Goal: Transaction & Acquisition: Purchase product/service

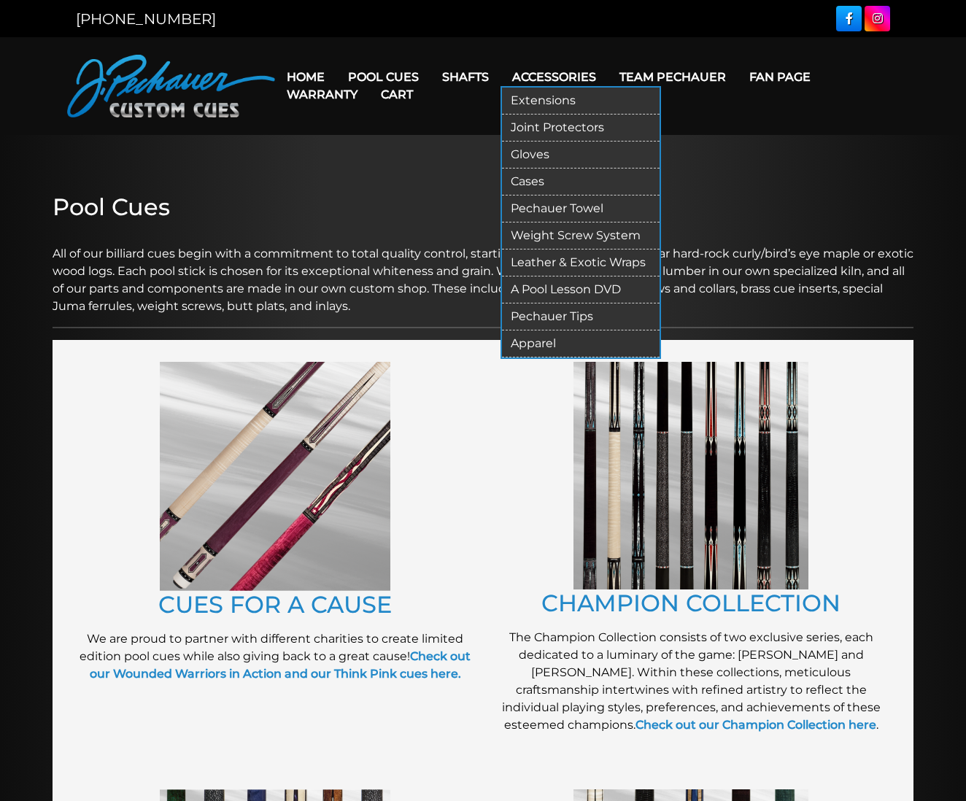
click at [543, 147] on link "Gloves" at bounding box center [581, 154] width 158 height 27
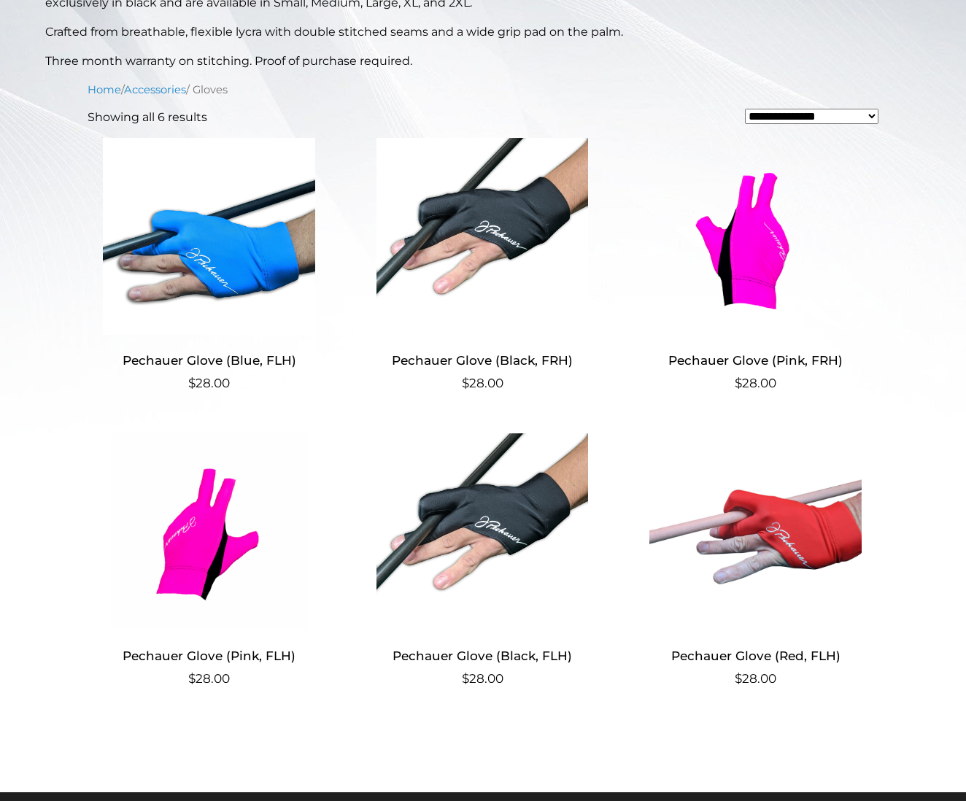
scroll to position [404, 0]
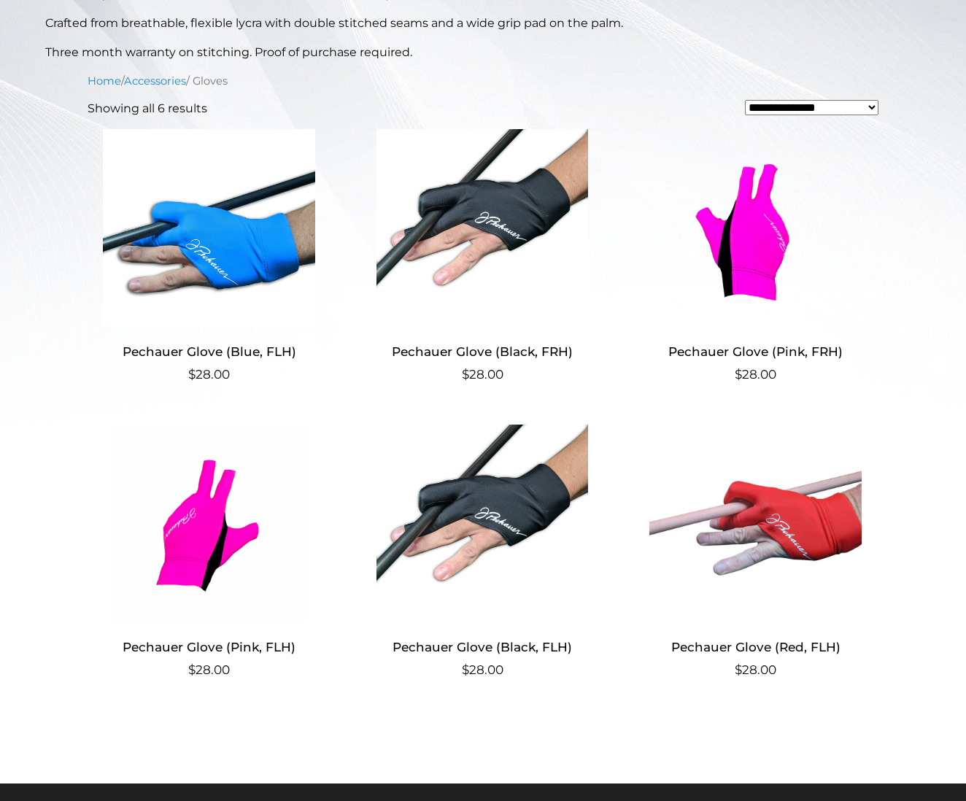
click at [467, 506] on img at bounding box center [482, 522] width 243 height 197
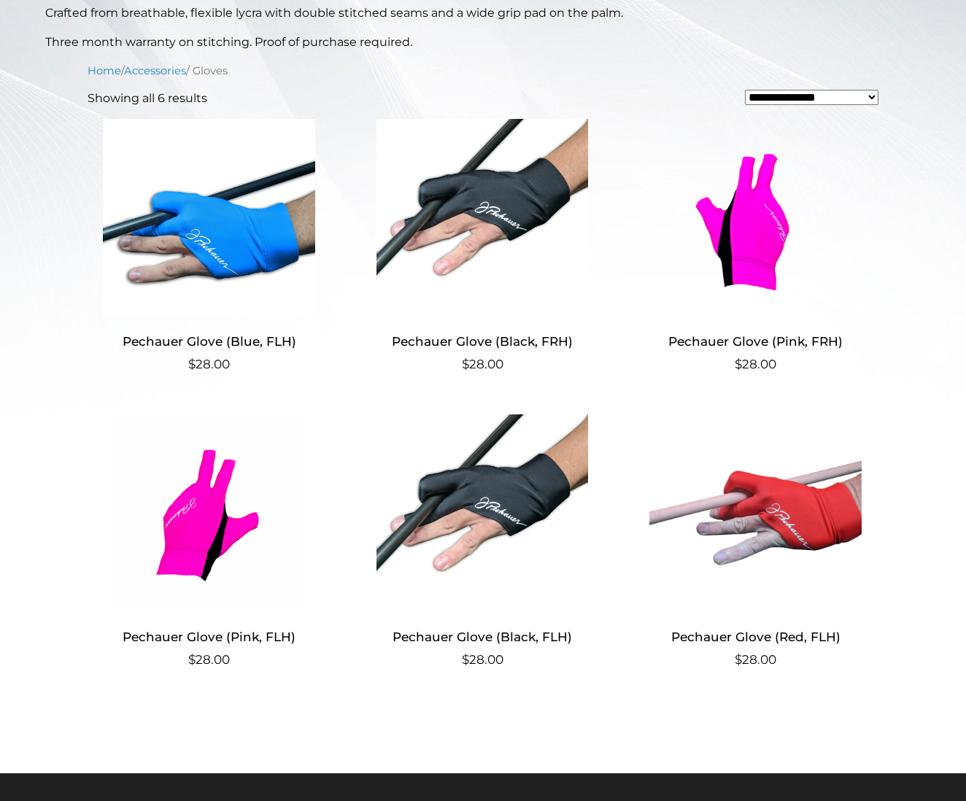
scroll to position [427, 0]
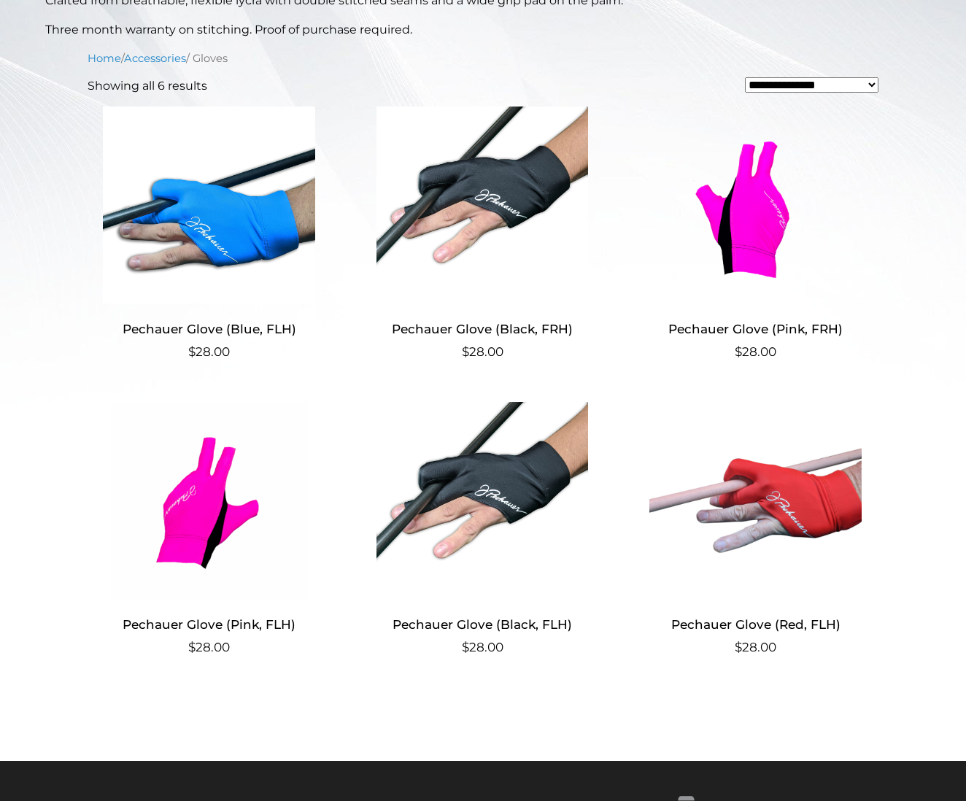
click at [486, 478] on img at bounding box center [482, 500] width 243 height 197
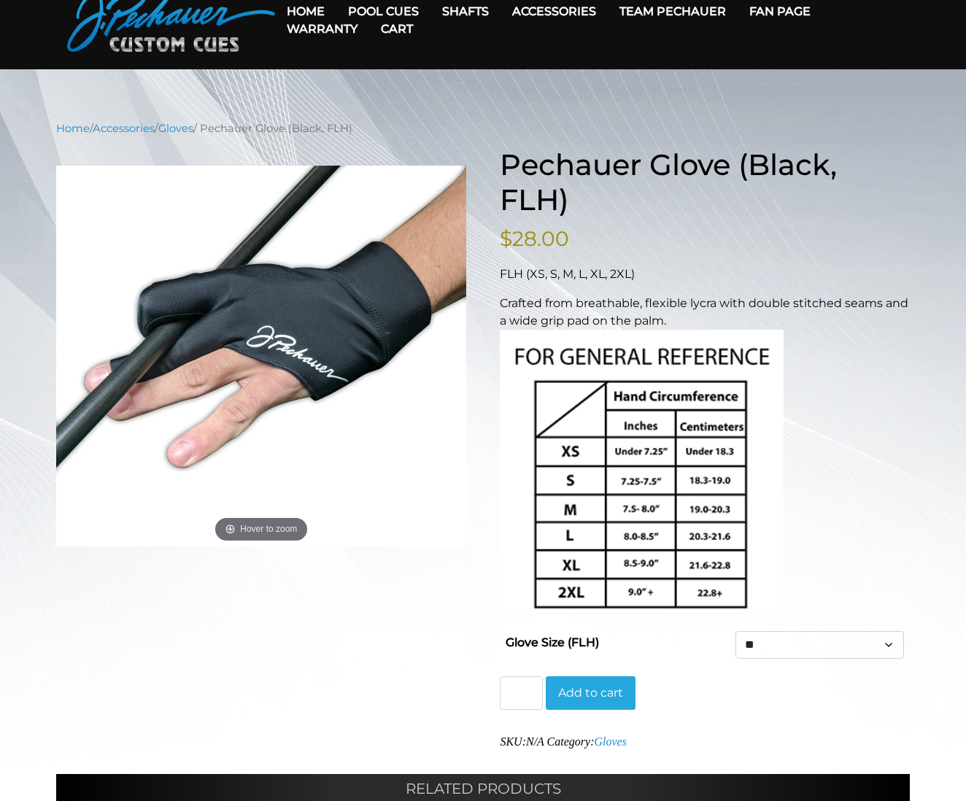
scroll to position [79, 0]
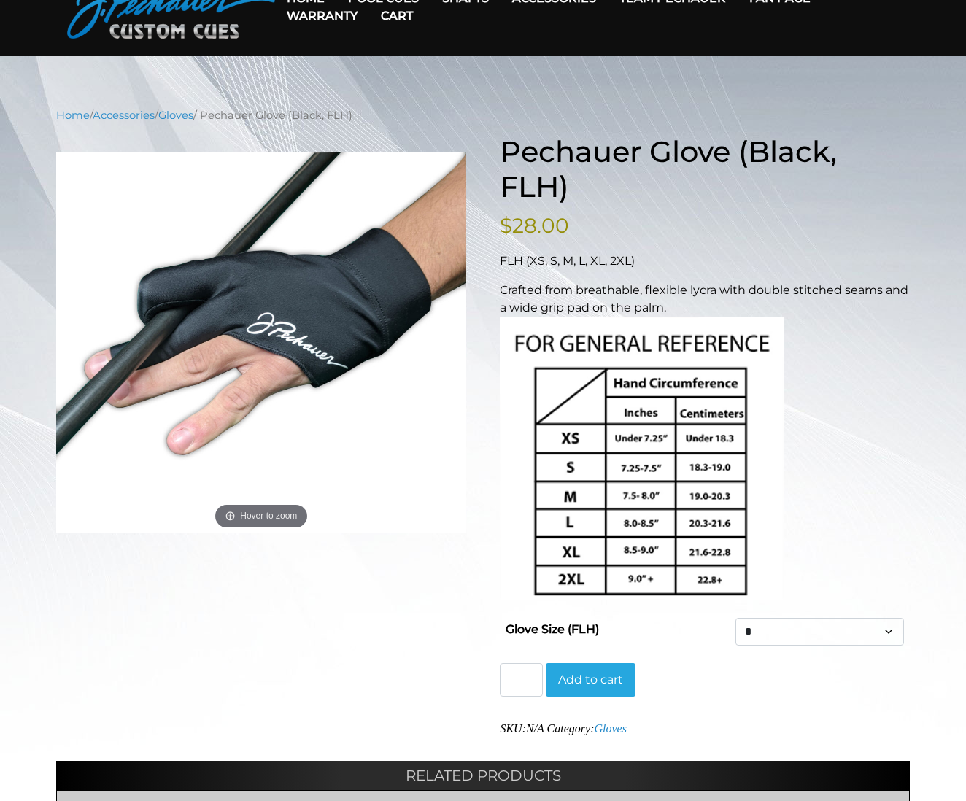
select select "*"
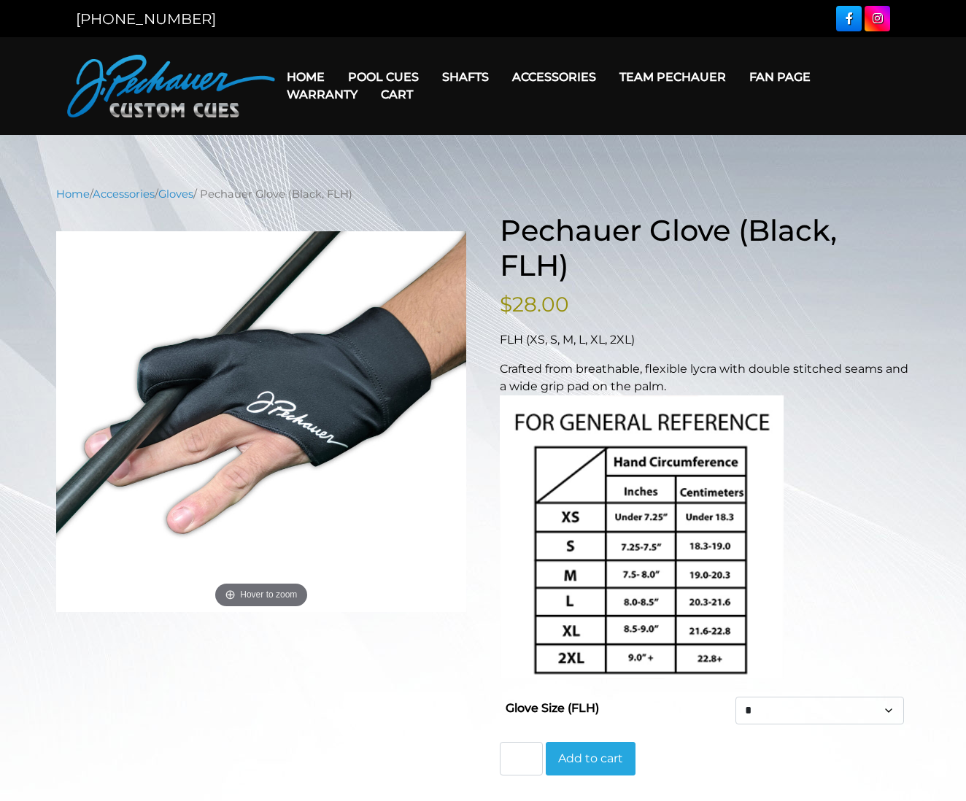
scroll to position [0, 0]
select select "*"
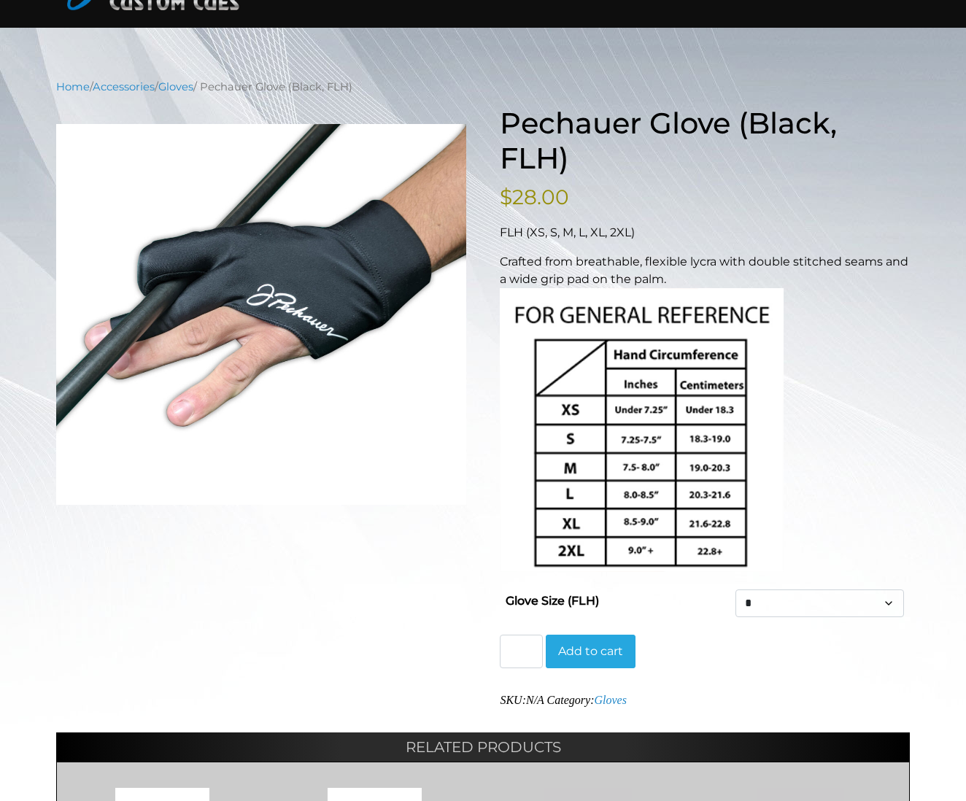
scroll to position [109, 0]
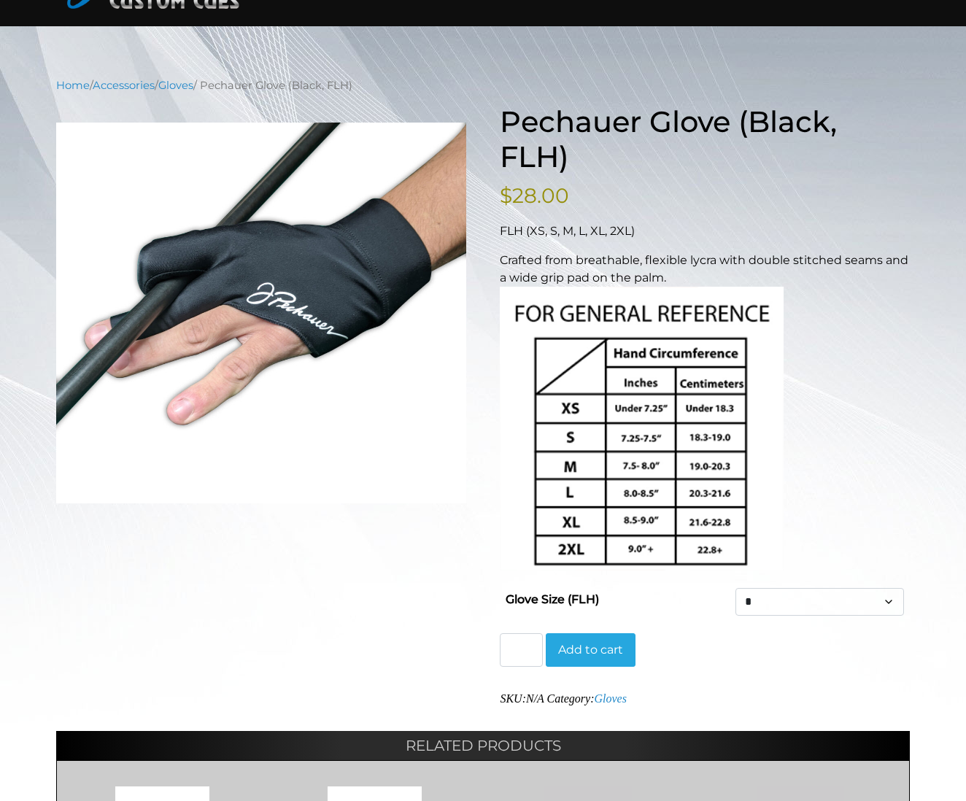
click at [578, 644] on button "Add to cart" at bounding box center [591, 650] width 90 height 34
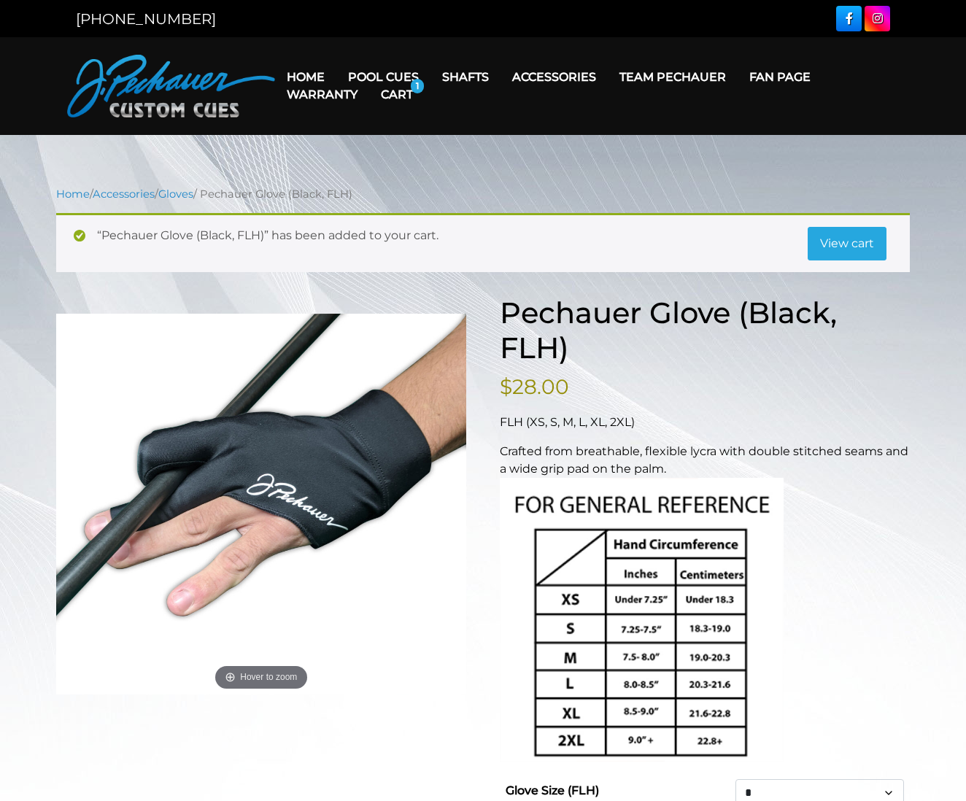
click at [842, 237] on link "View cart" at bounding box center [846, 244] width 79 height 34
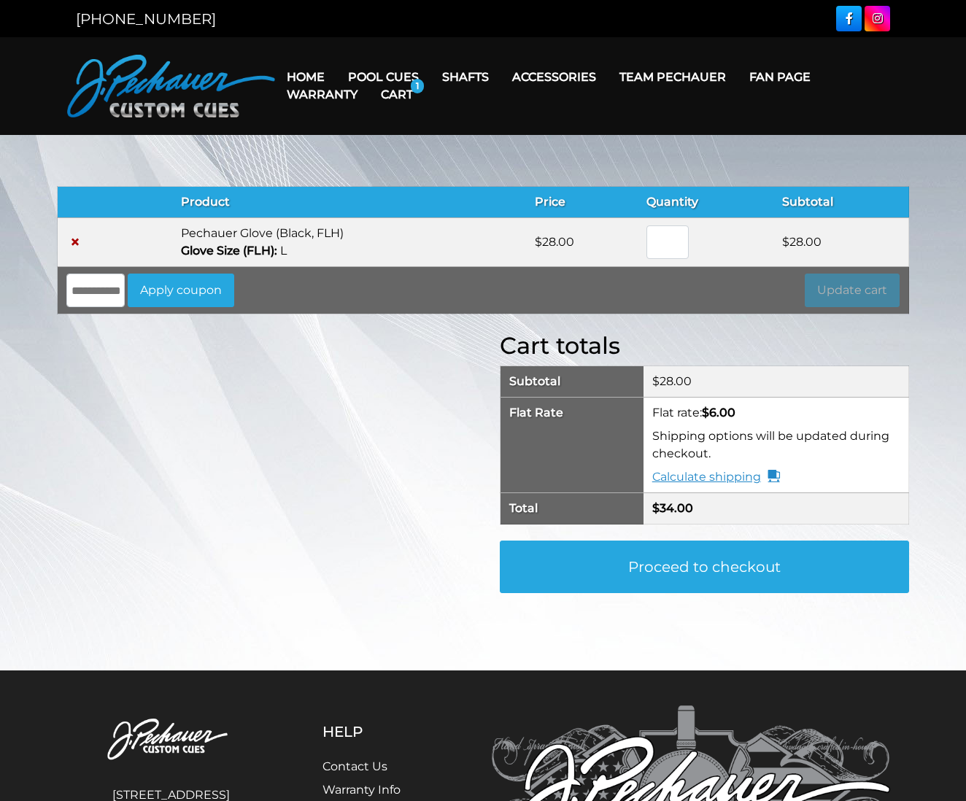
click at [692, 476] on link "Calculate shipping" at bounding box center [716, 477] width 128 height 18
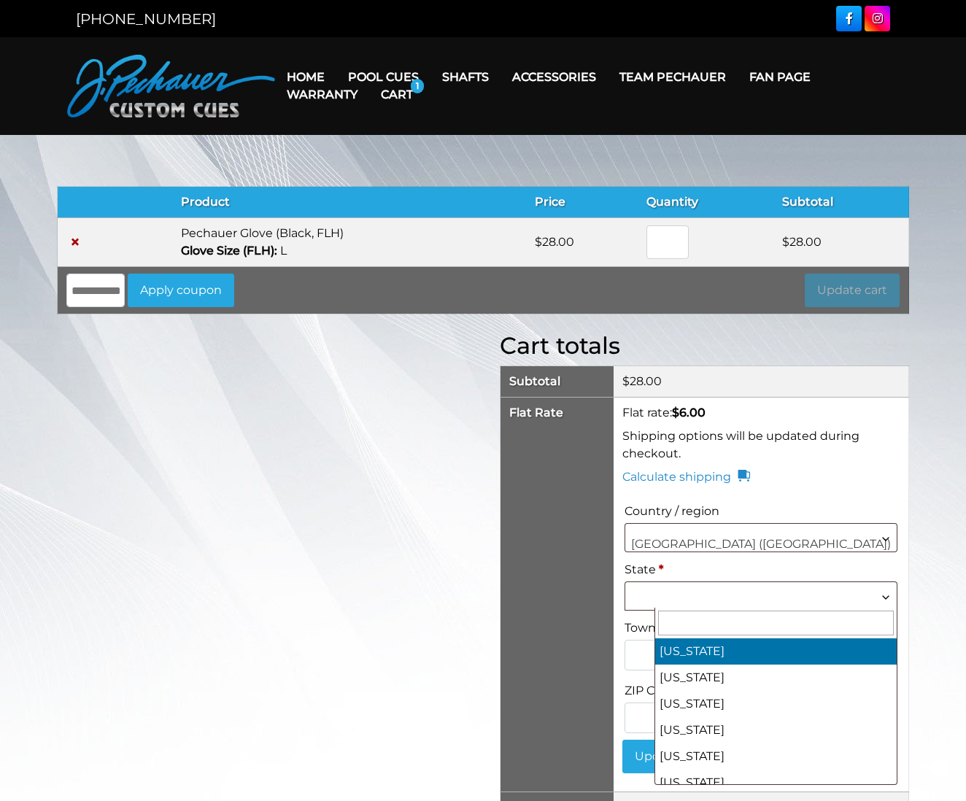
click at [688, 589] on span at bounding box center [760, 588] width 271 height 12
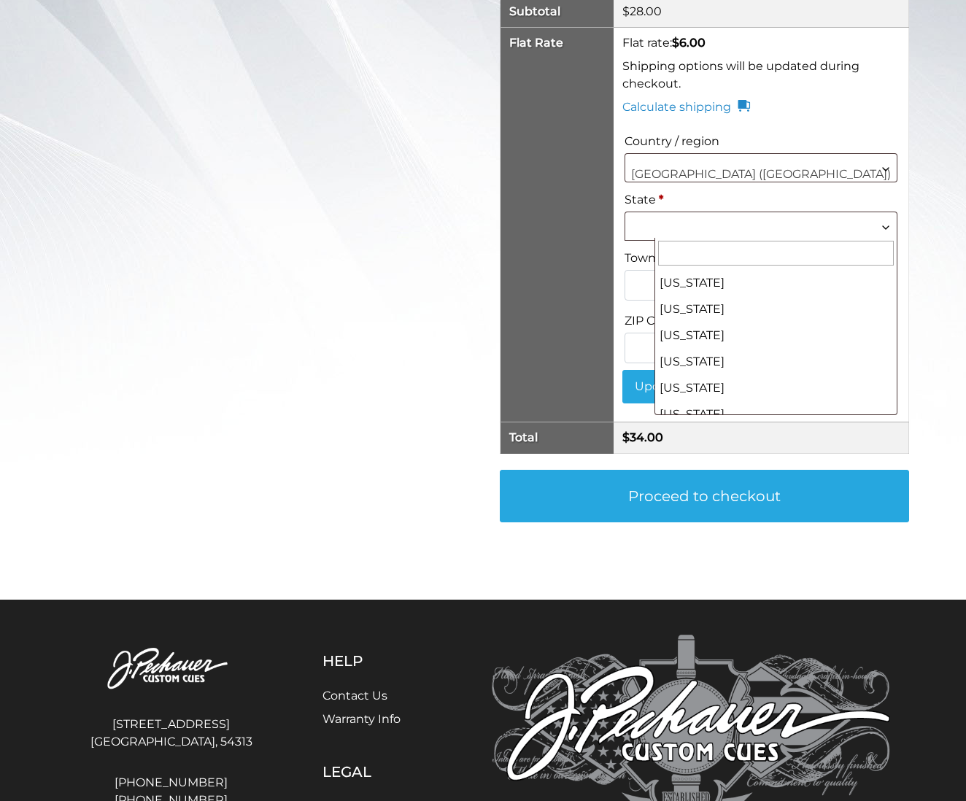
scroll to position [998, 0]
select select "**"
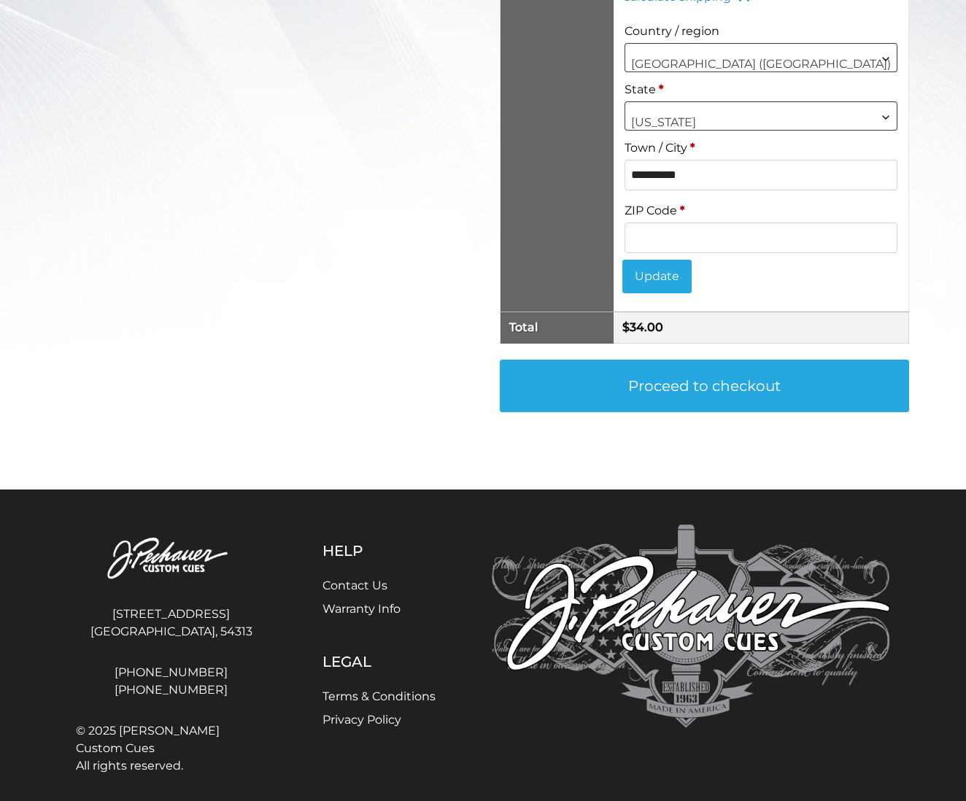
scroll to position [483, 0]
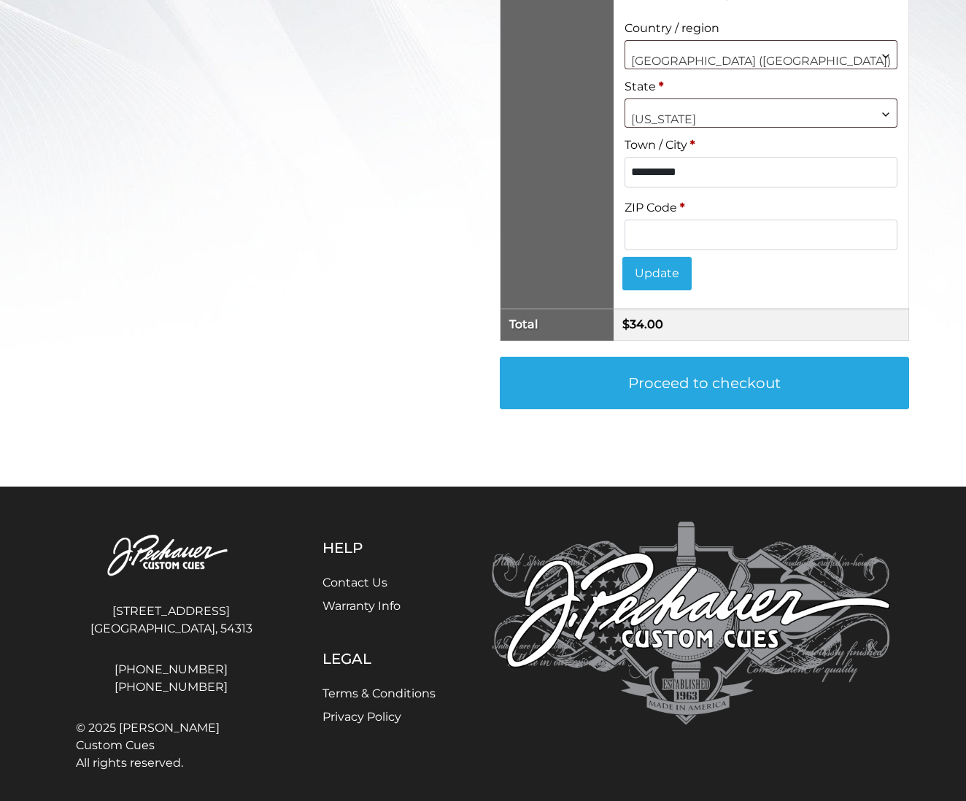
type input "**********"
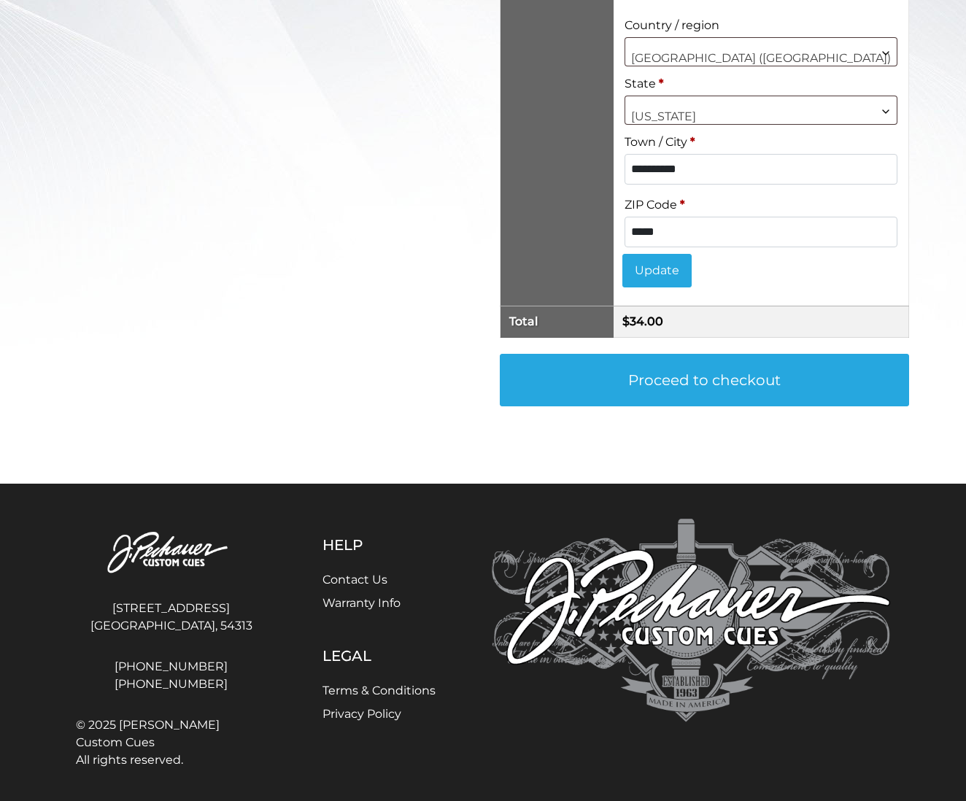
scroll to position [487, 0]
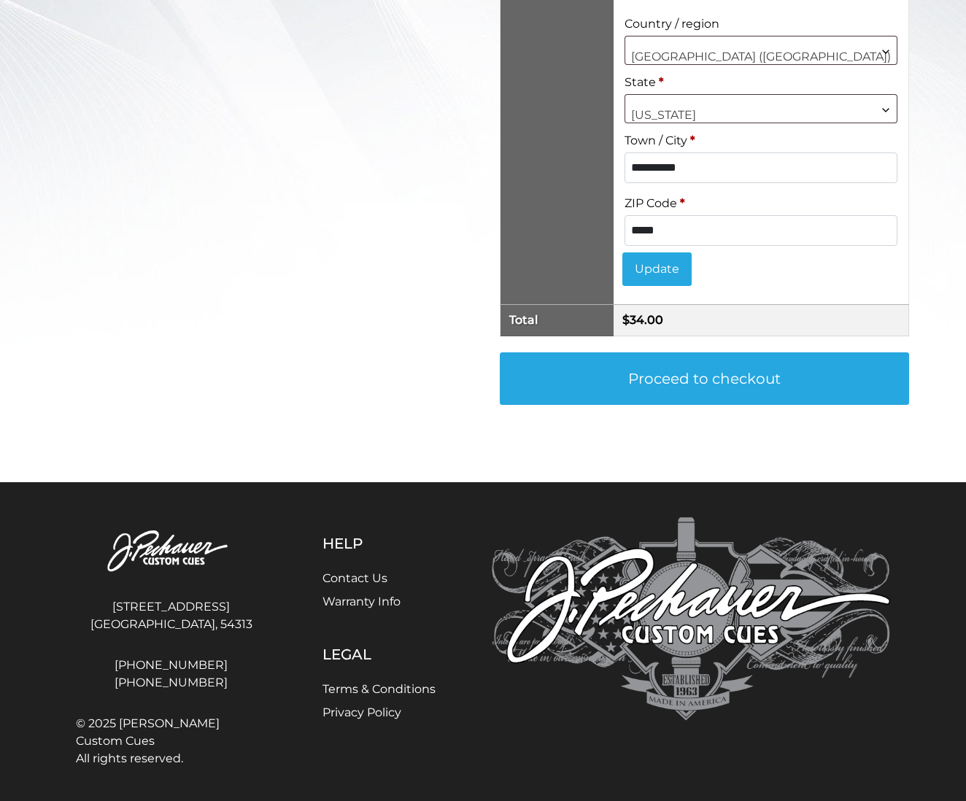
type input "*****"
click at [688, 269] on button "Update" at bounding box center [656, 269] width 69 height 34
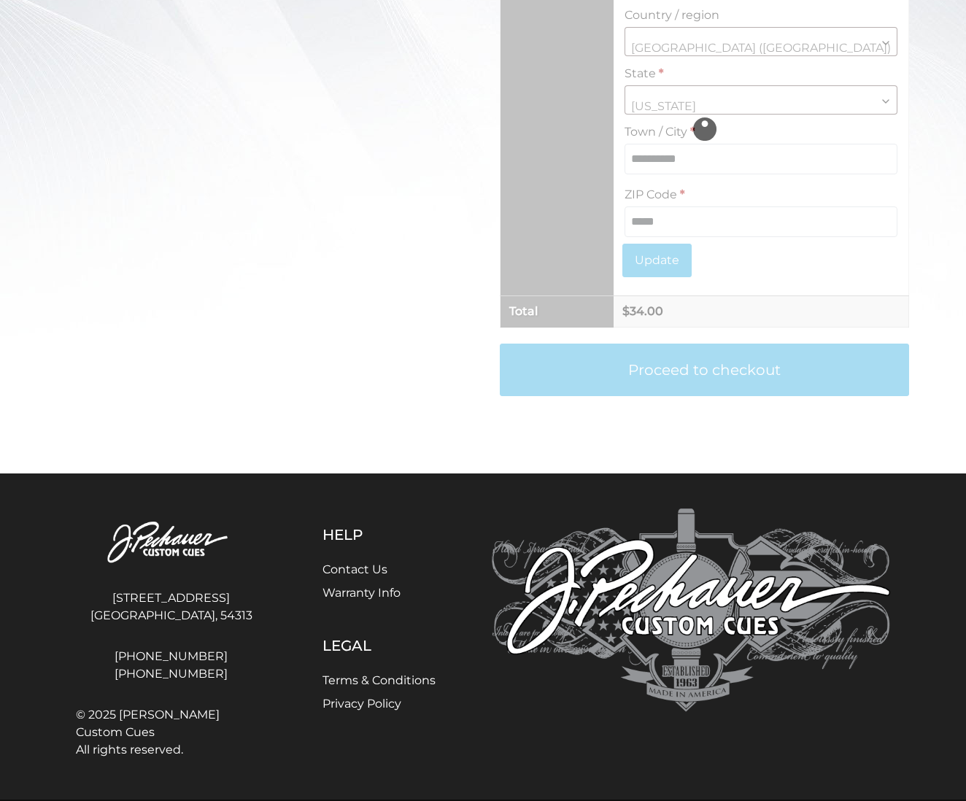
scroll to position [256, 0]
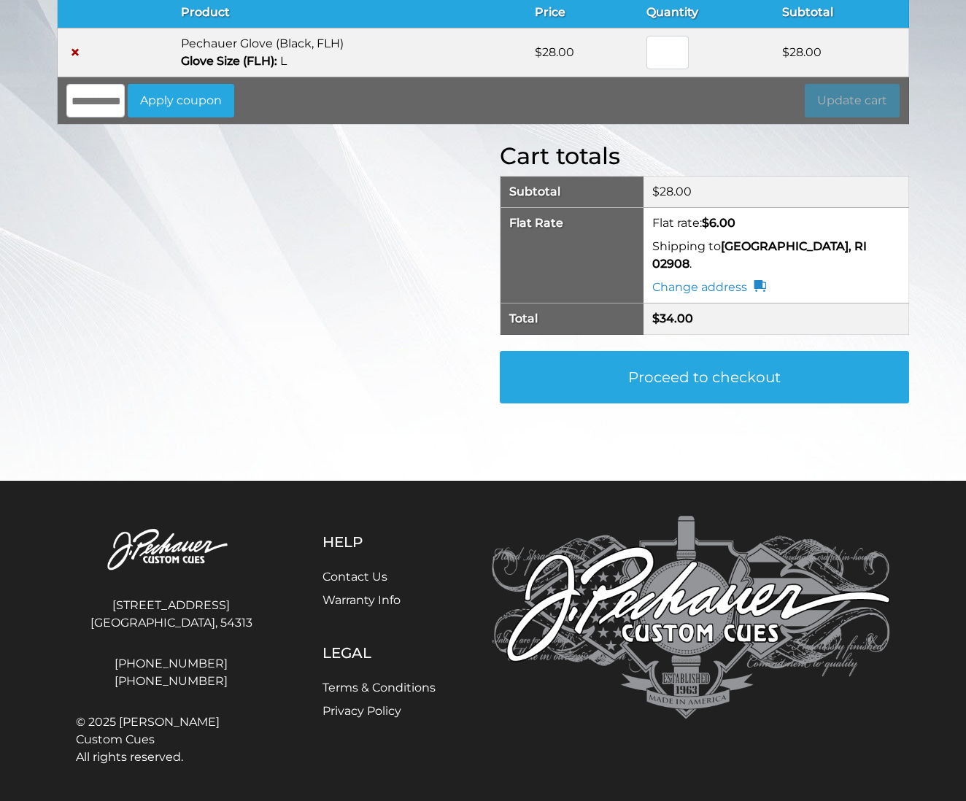
click at [667, 44] on input "*" at bounding box center [667, 53] width 42 height 34
click at [669, 50] on input "*" at bounding box center [667, 53] width 42 height 34
click at [667, 57] on input "*" at bounding box center [667, 53] width 42 height 34
type input "*"
click at [667, 57] on input "*" at bounding box center [667, 53] width 42 height 34
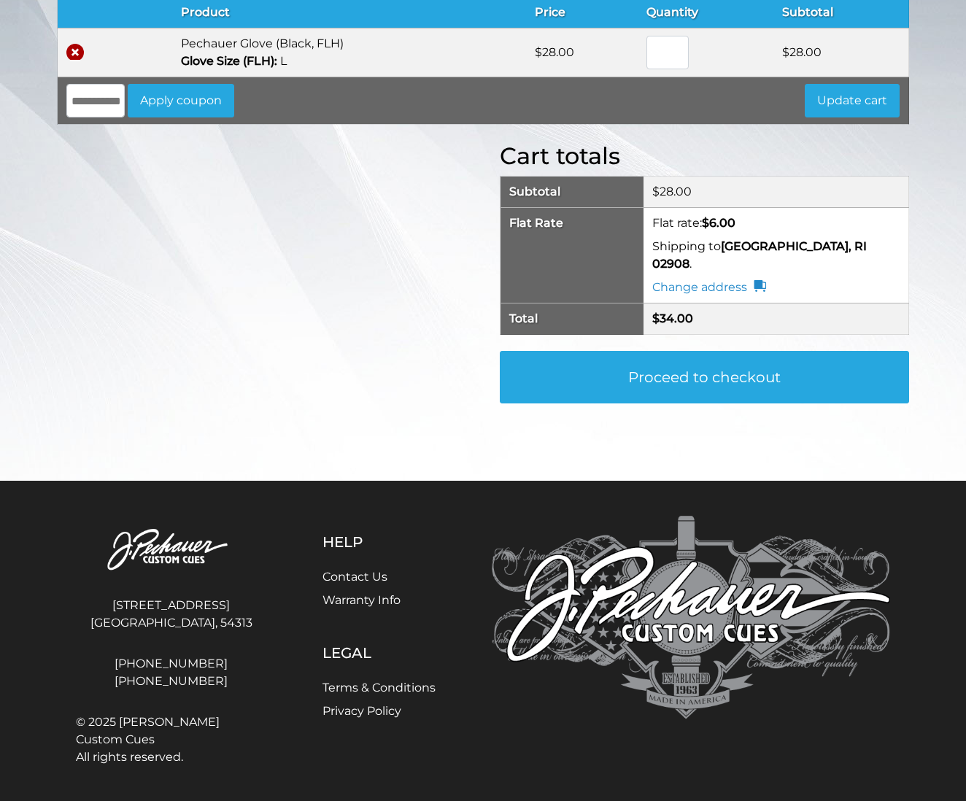
click at [75, 48] on link "×" at bounding box center [75, 53] width 18 height 18
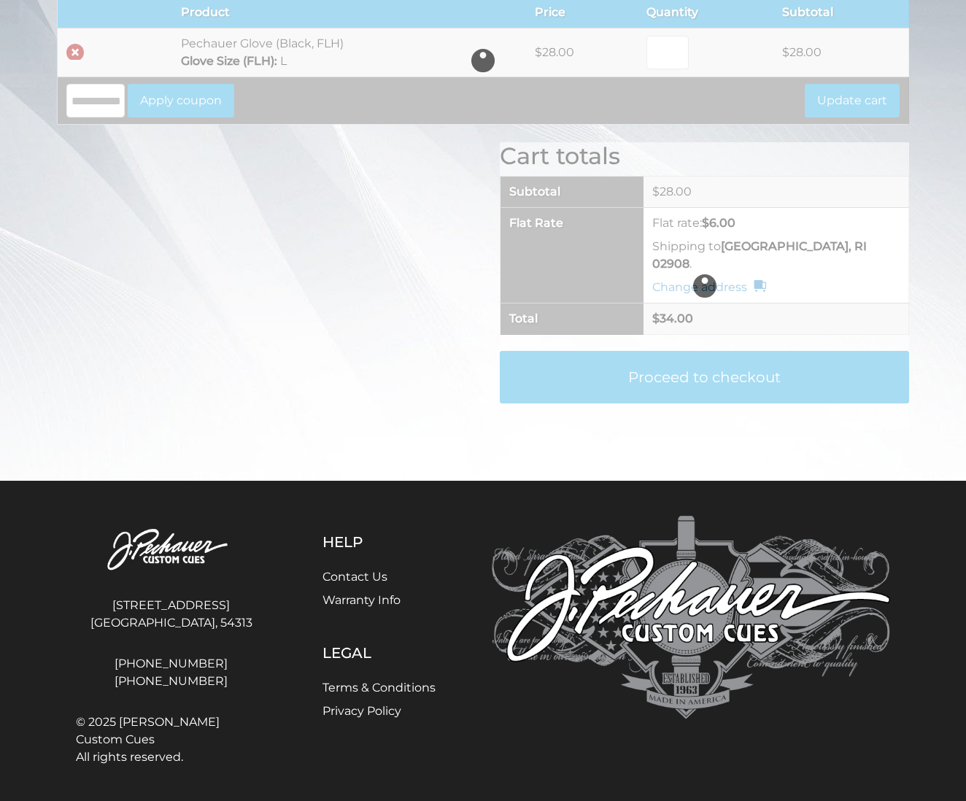
scroll to position [0, 0]
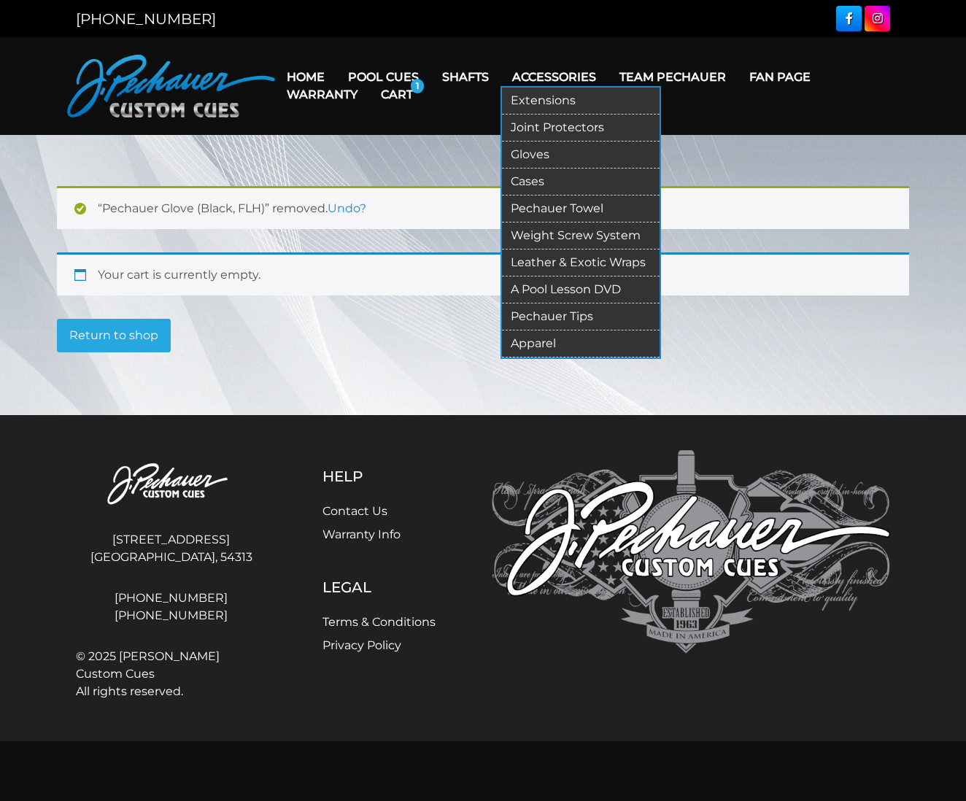
click at [540, 179] on link "Cases" at bounding box center [581, 181] width 158 height 27
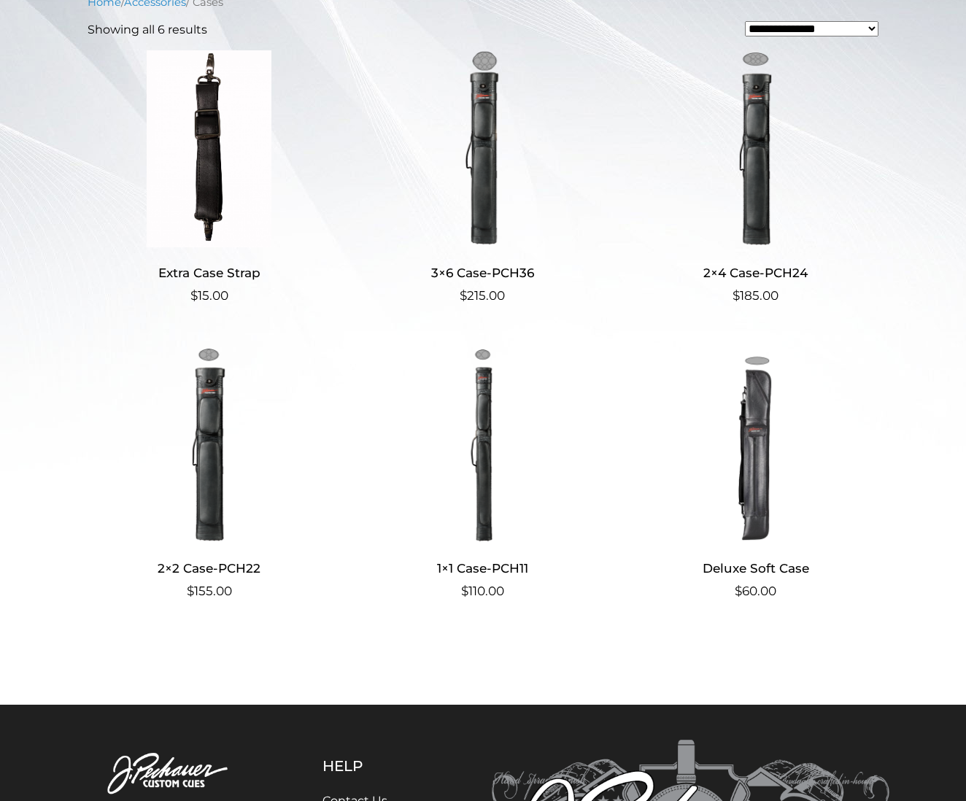
scroll to position [363, 0]
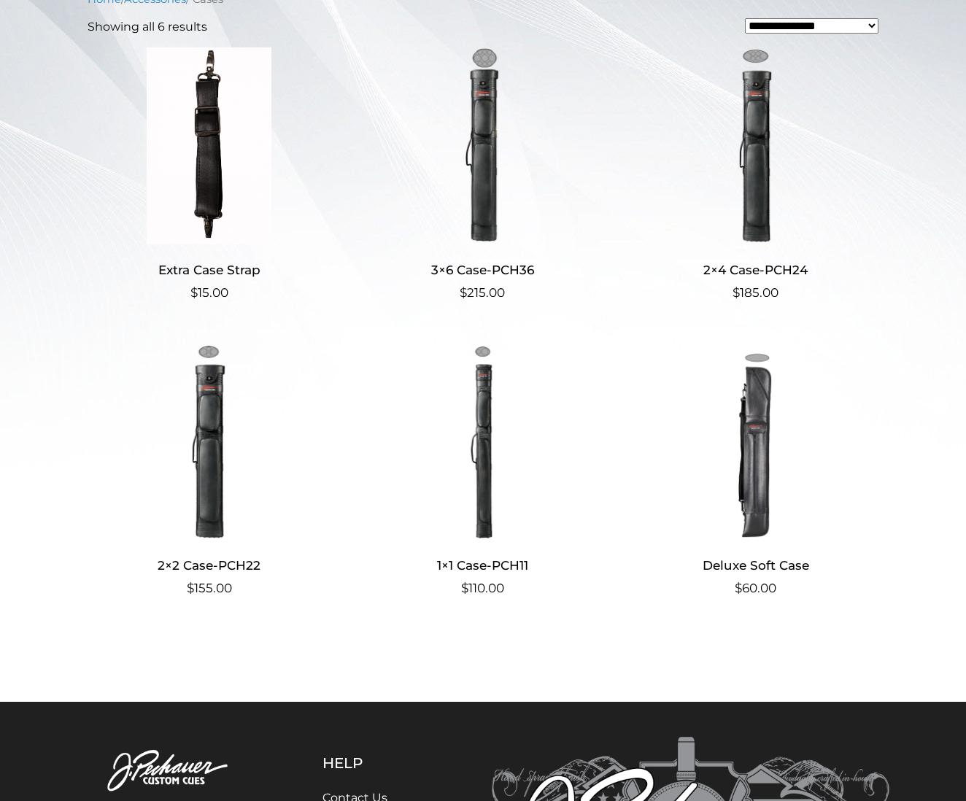
click at [205, 393] on img at bounding box center [209, 441] width 243 height 197
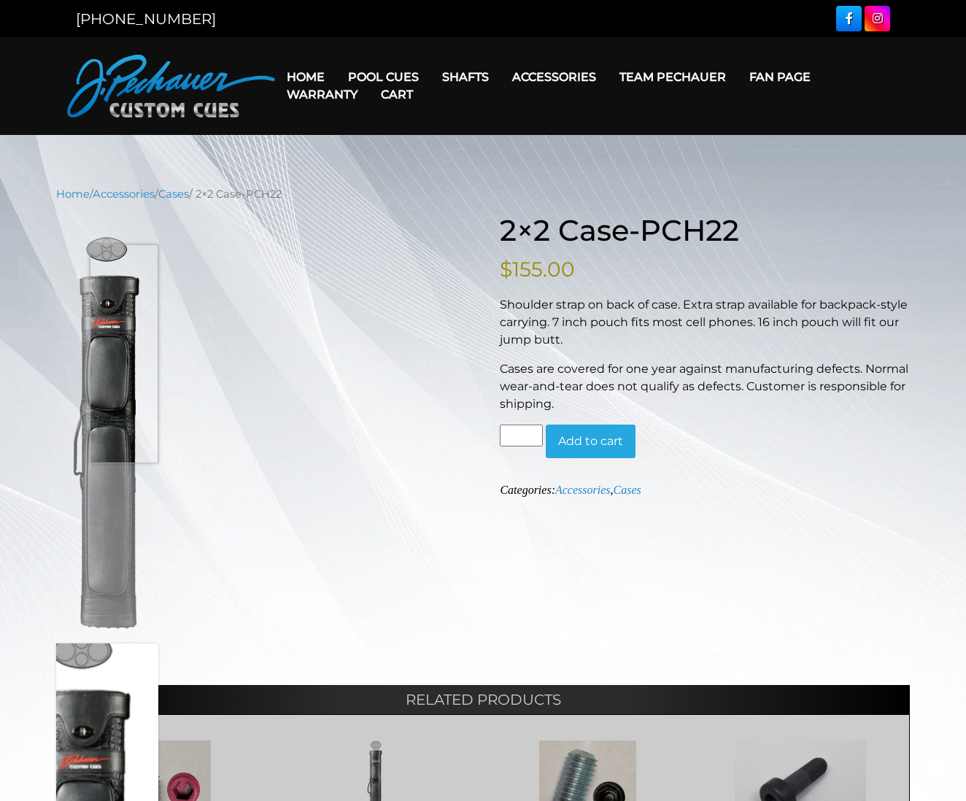
click at [128, 354] on img at bounding box center [107, 431] width 102 height 401
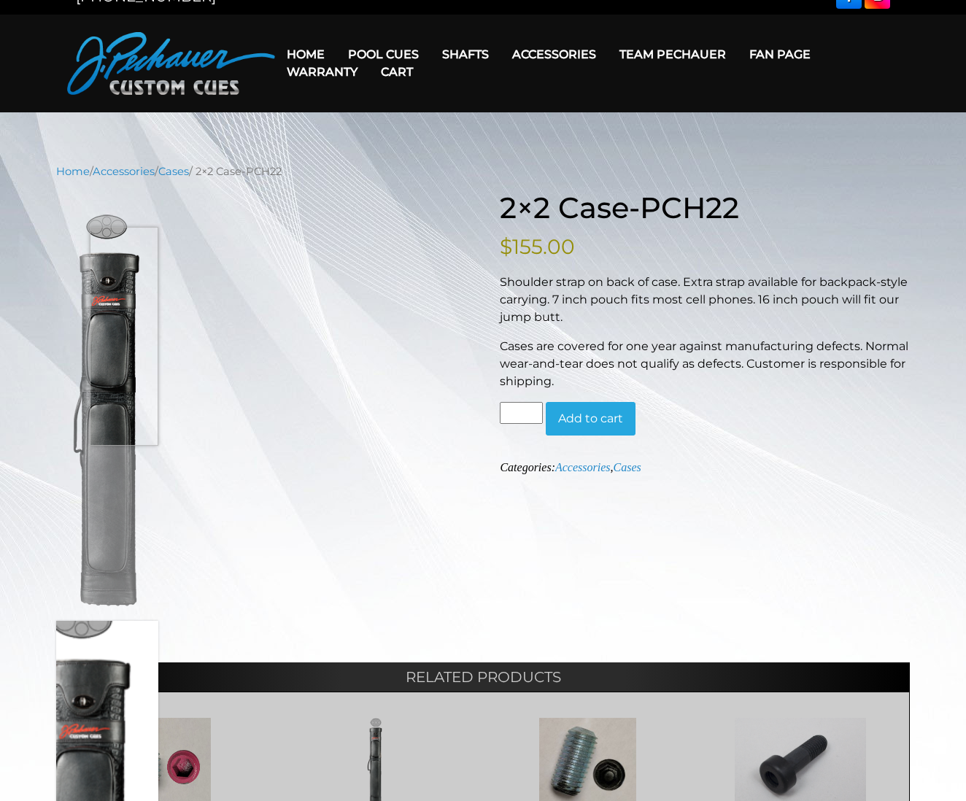
scroll to position [30, 0]
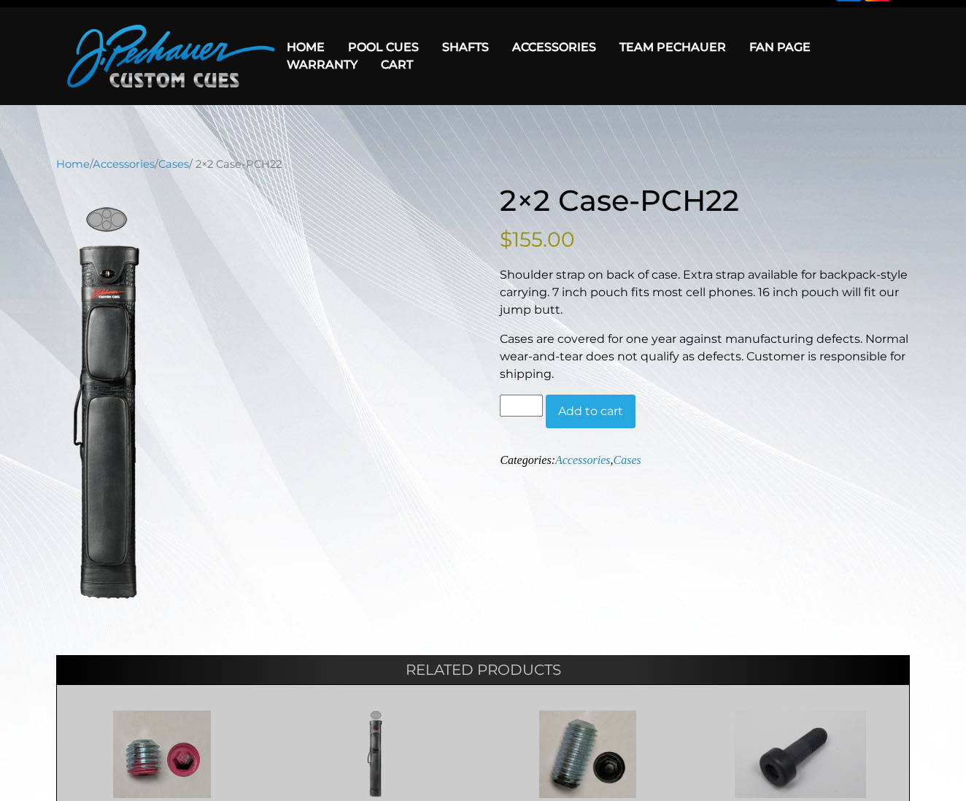
click at [599, 411] on button "Add to cart" at bounding box center [591, 412] width 90 height 34
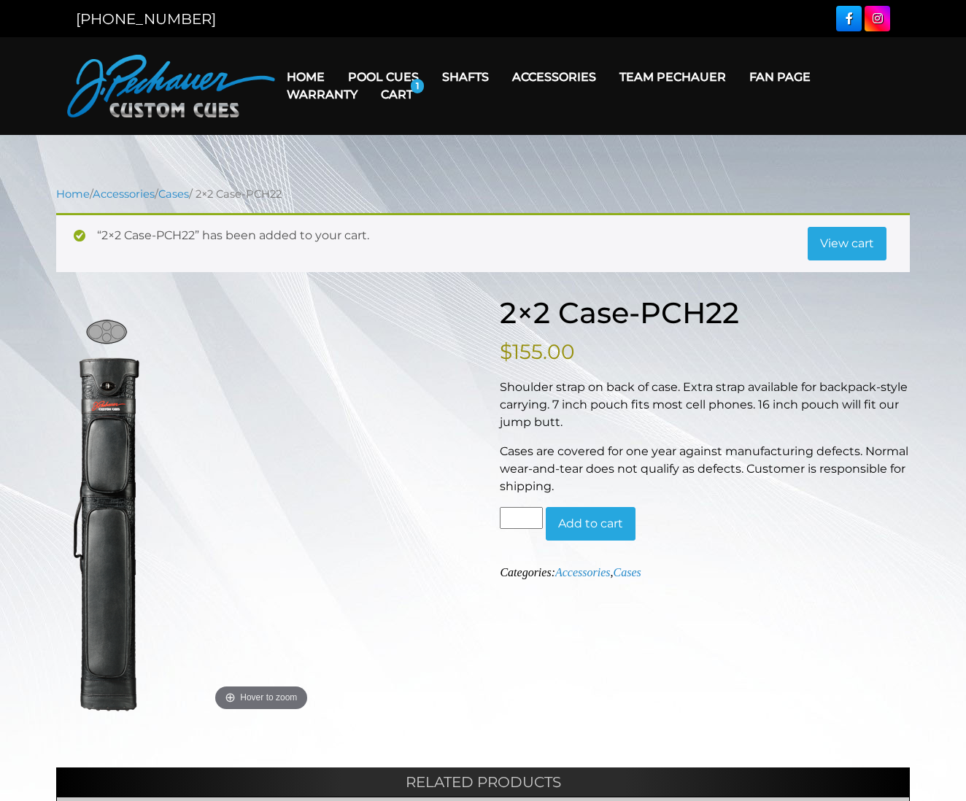
click at [858, 241] on link "View cart" at bounding box center [846, 244] width 79 height 34
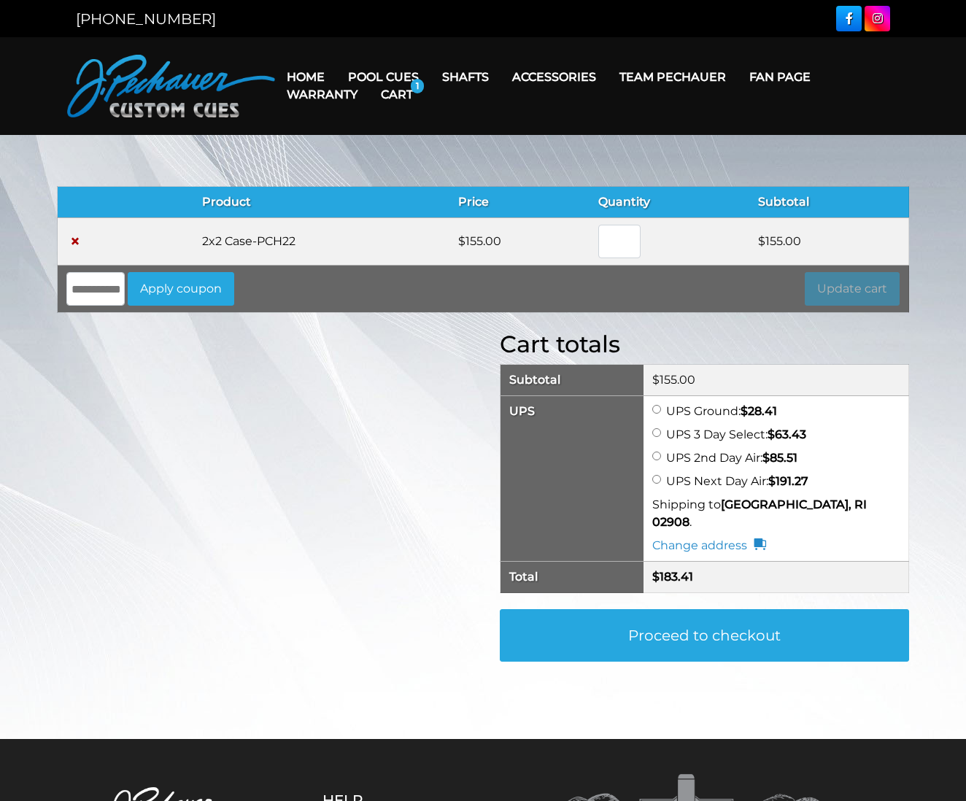
scroll to position [7, 0]
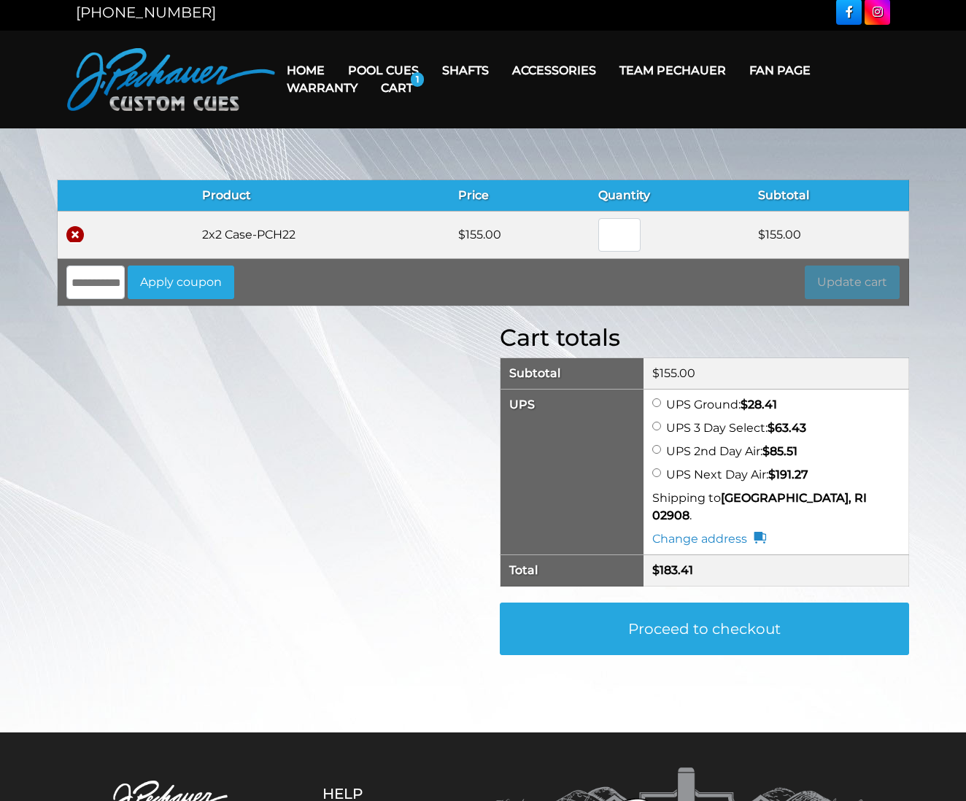
click at [74, 230] on link "×" at bounding box center [75, 235] width 18 height 18
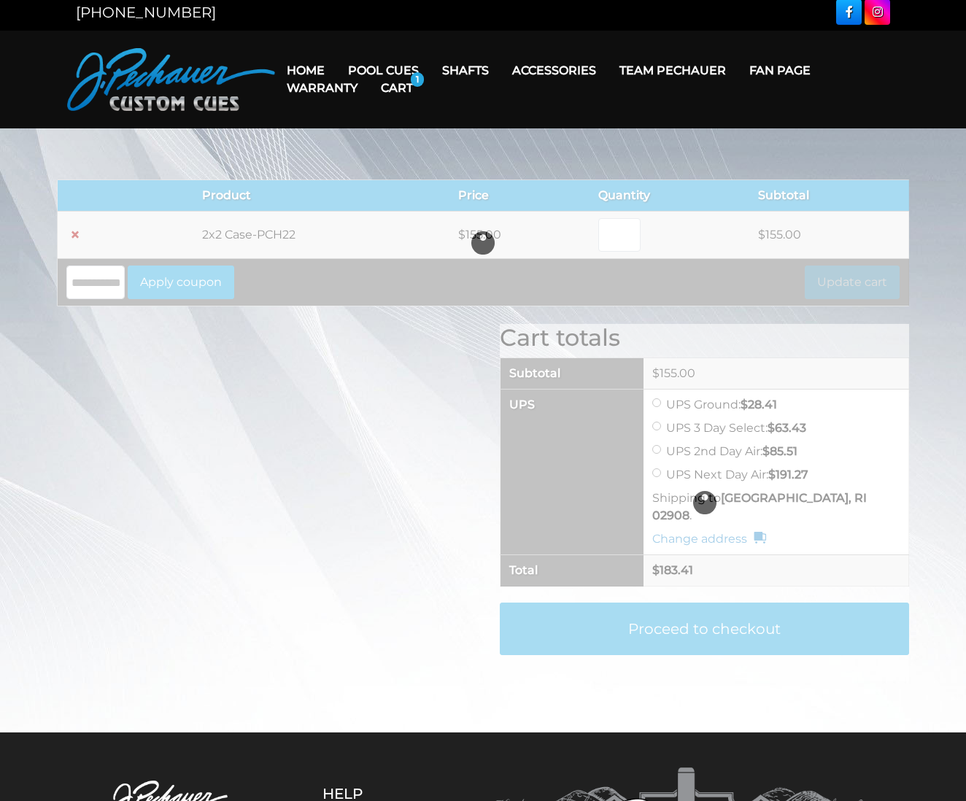
scroll to position [0, 0]
